Goal: Task Accomplishment & Management: Use online tool/utility

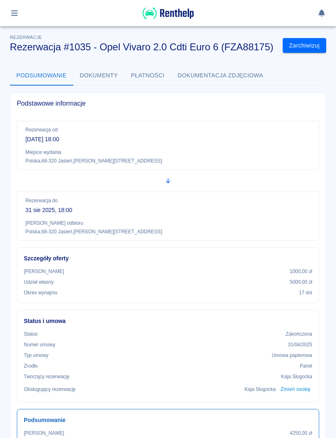
click at [16, 12] on icon "button" at bounding box center [14, 12] width 9 height 7
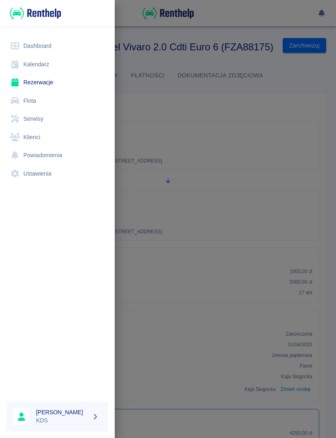
click at [38, 63] on link "Kalendarz" at bounding box center [57, 64] width 101 height 18
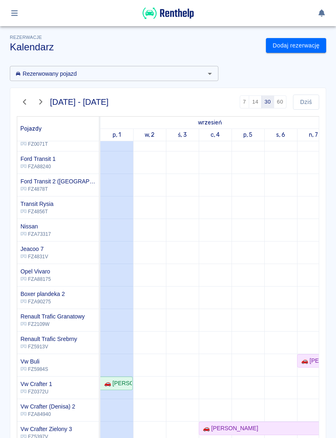
scroll to position [147, 0]
click at [128, 378] on link "🚗 [PERSON_NAME]" at bounding box center [116, 383] width 32 height 14
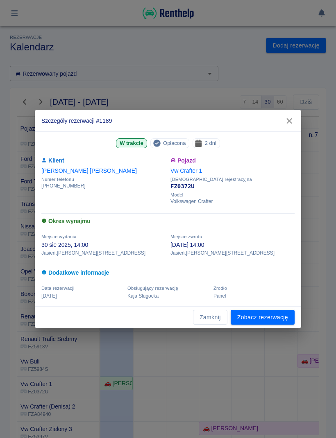
click at [286, 318] on link "Zobacz rezerwację" at bounding box center [262, 317] width 64 height 15
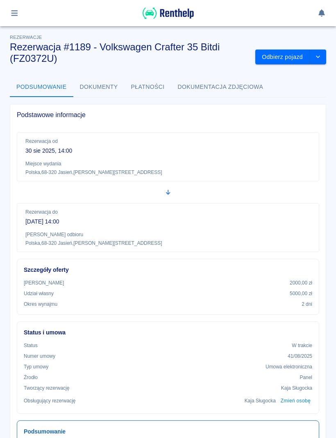
click at [286, 57] on button "Odbierz pojazd" at bounding box center [282, 57] width 54 height 15
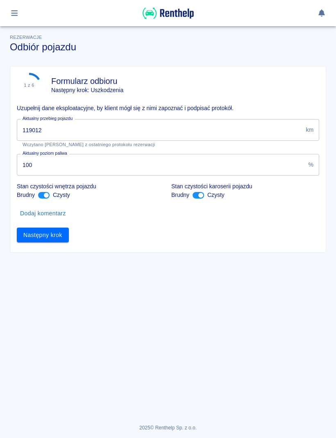
click at [208, 125] on input "119012" at bounding box center [159, 130] width 285 height 22
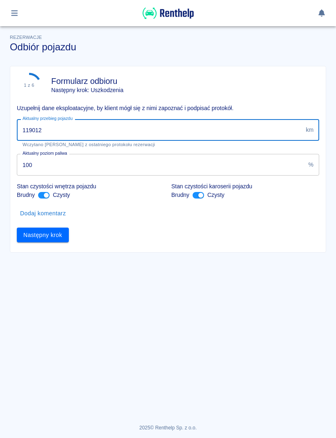
click at [273, 128] on input "119012" at bounding box center [159, 130] width 285 height 22
type input "120051"
click at [59, 241] on button "Następny krok" at bounding box center [43, 235] width 52 height 15
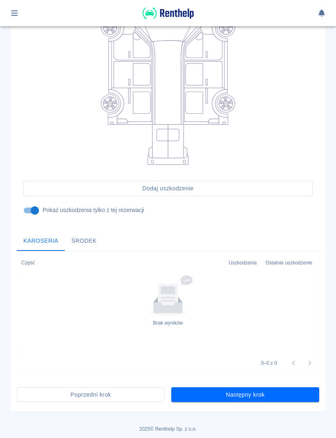
scroll to position [130, 0]
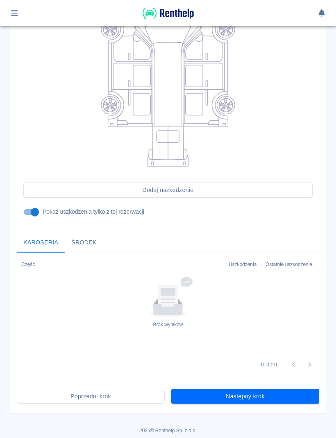
click at [304, 400] on button "Następny krok" at bounding box center [245, 396] width 148 height 15
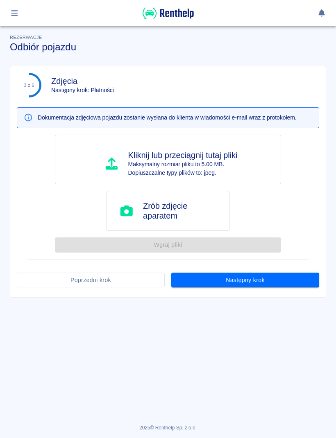
scroll to position [0, 0]
click at [301, 279] on button "Następny krok" at bounding box center [245, 280] width 148 height 15
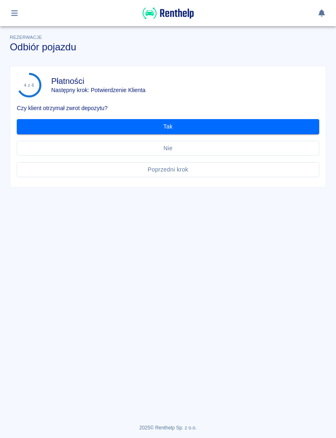
click at [302, 131] on button "Tak" at bounding box center [168, 126] width 302 height 15
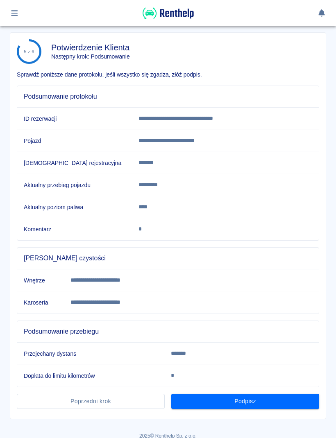
scroll to position [33, 0]
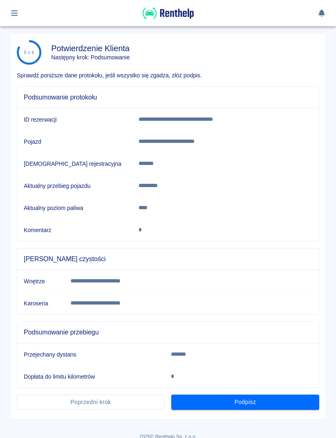
click at [284, 399] on button "Podpisz" at bounding box center [245, 401] width 148 height 15
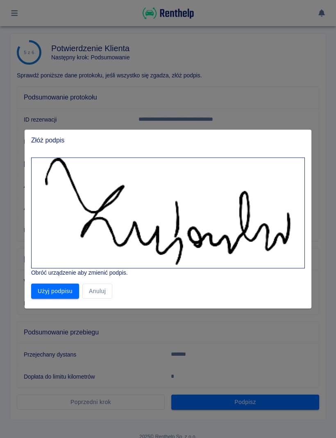
click at [63, 294] on button "Użyj podpisu" at bounding box center [55, 291] width 48 height 15
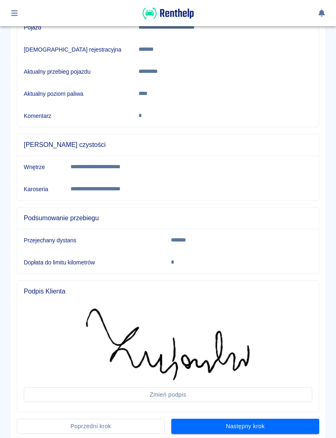
scroll to position [163, 0]
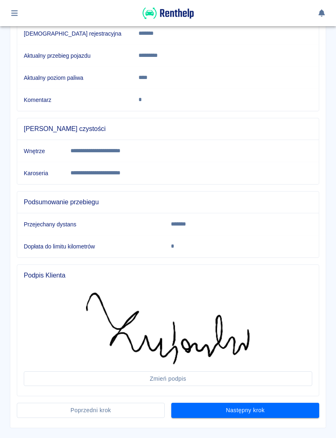
click at [283, 416] on button "Następny krok" at bounding box center [245, 410] width 148 height 15
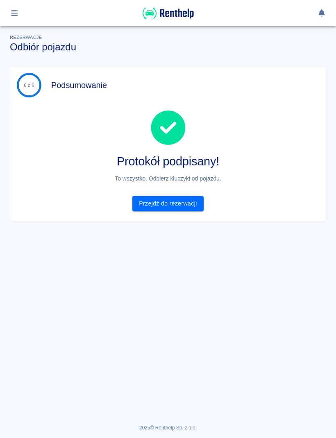
scroll to position [0, 0]
